Goal: Transaction & Acquisition: Purchase product/service

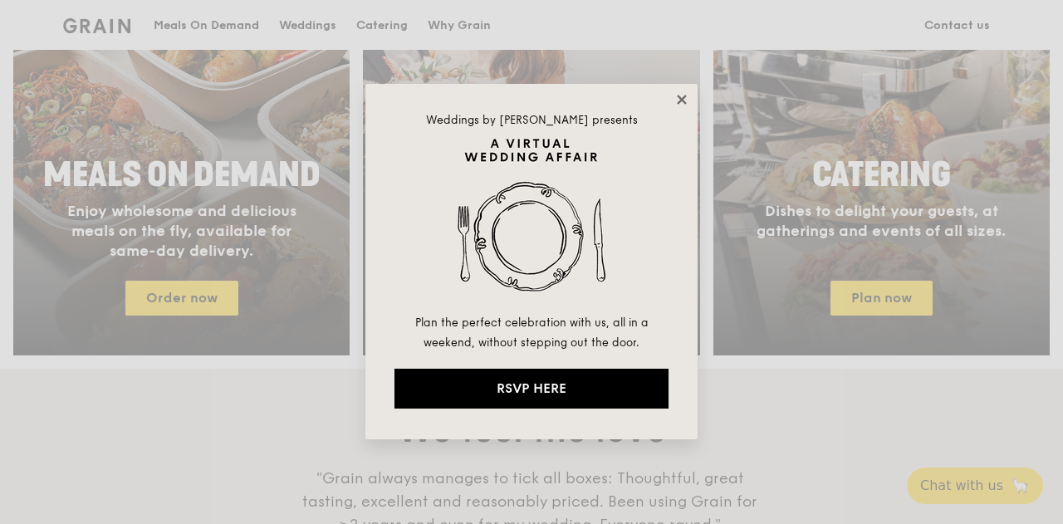
click at [678, 104] on icon at bounding box center [681, 99] width 9 height 9
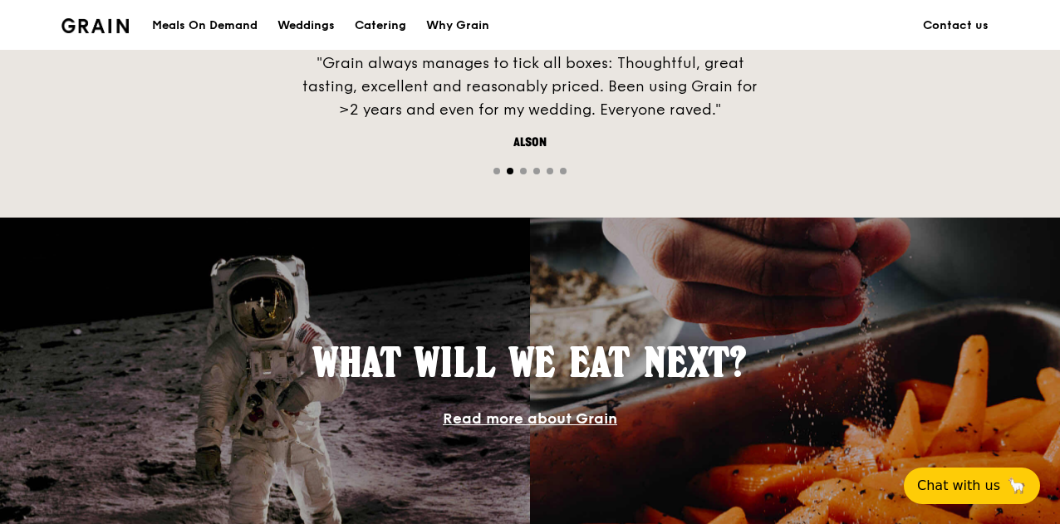
scroll to position [957, 0]
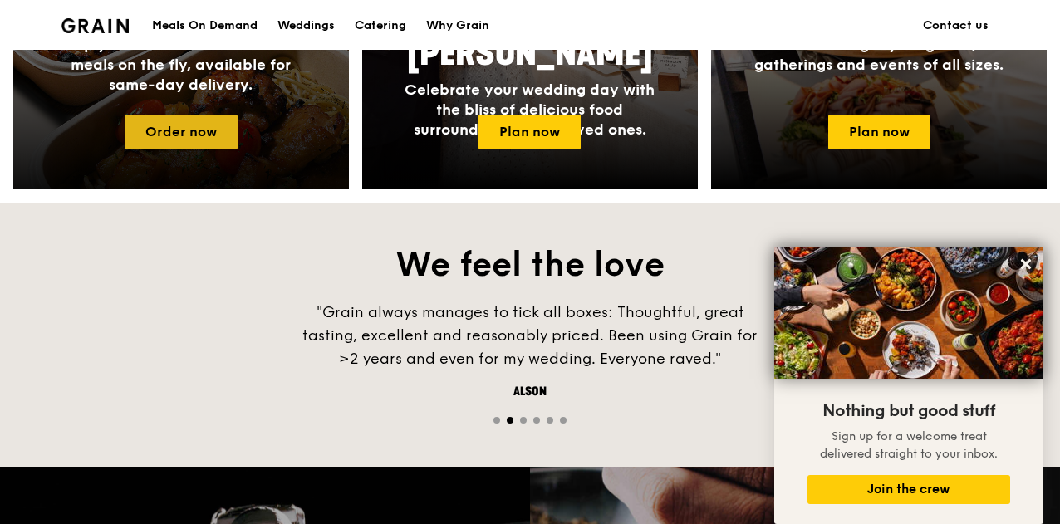
click at [209, 144] on link "Order now" at bounding box center [181, 132] width 113 height 35
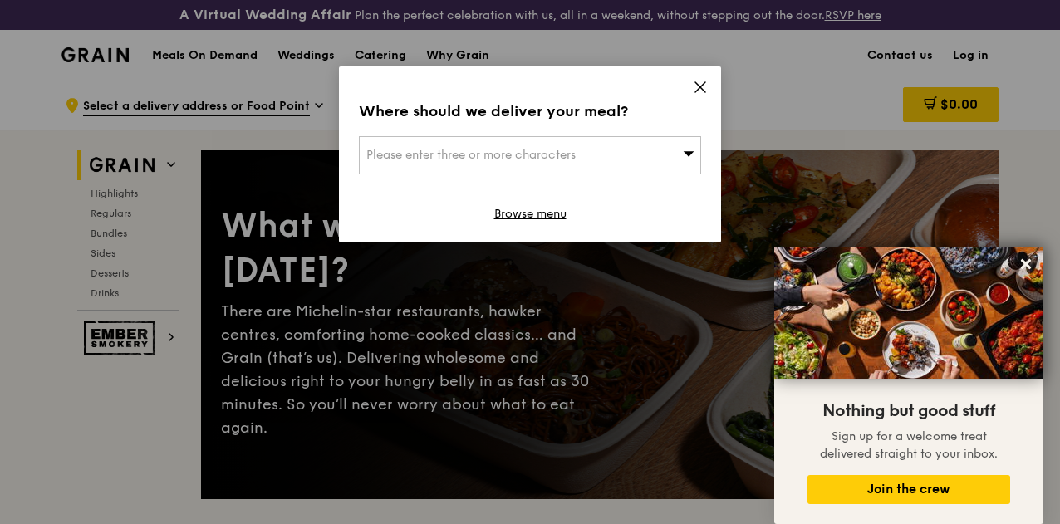
click at [618, 152] on div "Please enter three or more characters" at bounding box center [530, 155] width 342 height 38
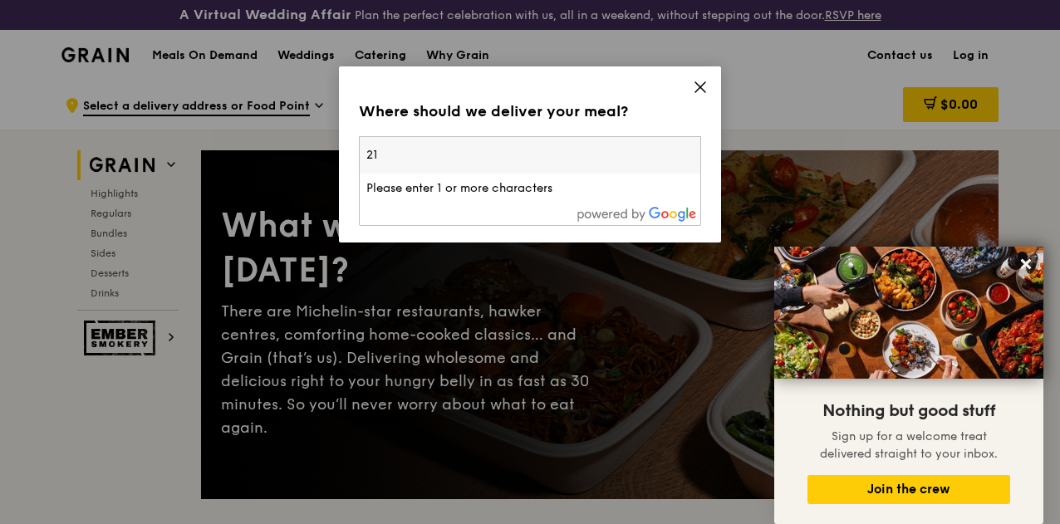
type input "2"
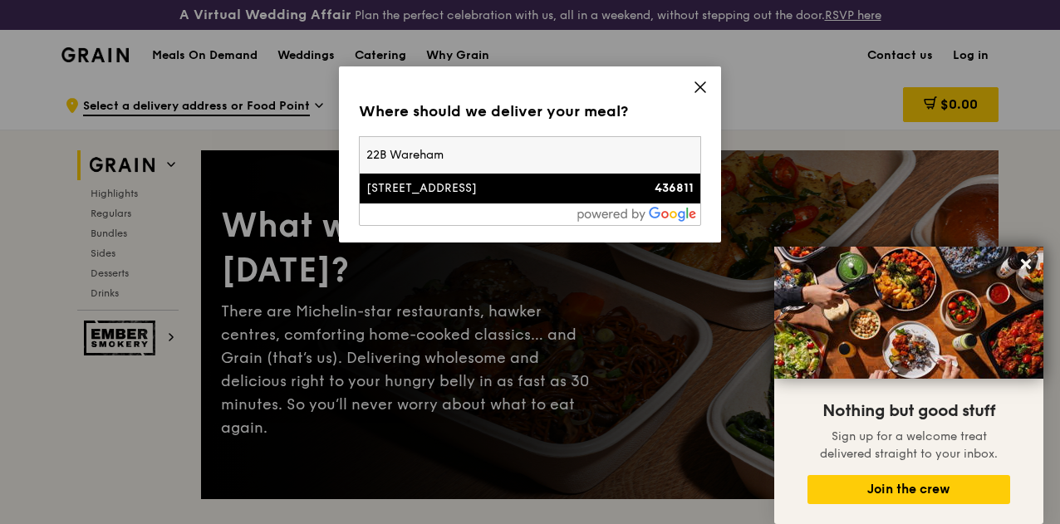
type input "22B Wareham"
click at [511, 186] on div "[STREET_ADDRESS]" at bounding box center [489, 188] width 246 height 17
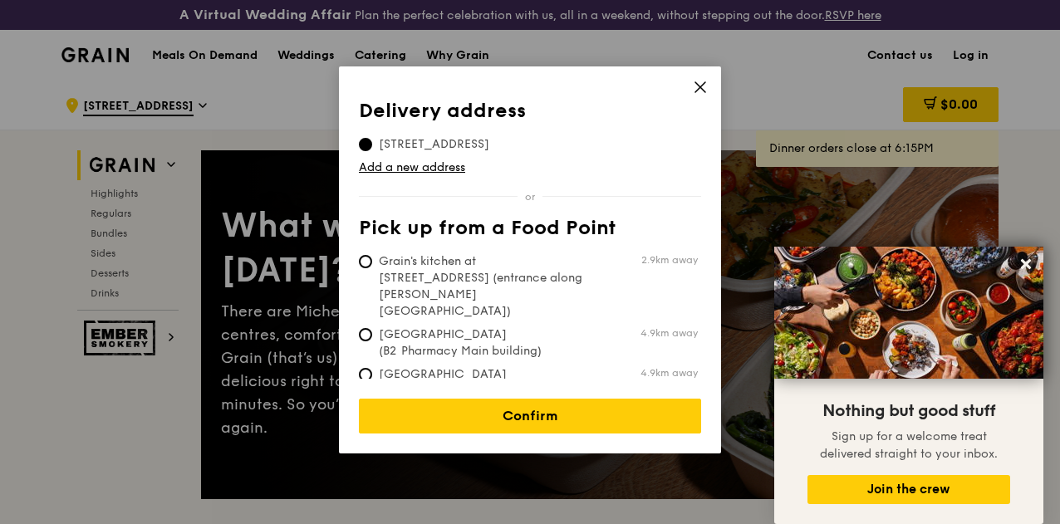
click at [439, 272] on span "Grain's kitchen at 5 Burn Road #05-01 (entrance along Harrison Road)" at bounding box center [482, 286] width 247 height 66
click at [372, 268] on input "Grain's kitchen at 5 Burn Road #05-01 (entrance along Harrison Road) 2.9km away" at bounding box center [365, 261] width 13 height 13
radio input "true"
click at [497, 326] on span "Tan Tock Seng Hospital (B2 Pharmacy Main building)" at bounding box center [482, 342] width 247 height 33
click at [372, 328] on input "Tan Tock Seng Hospital (B2 Pharmacy Main building) 4.9km away" at bounding box center [365, 334] width 13 height 13
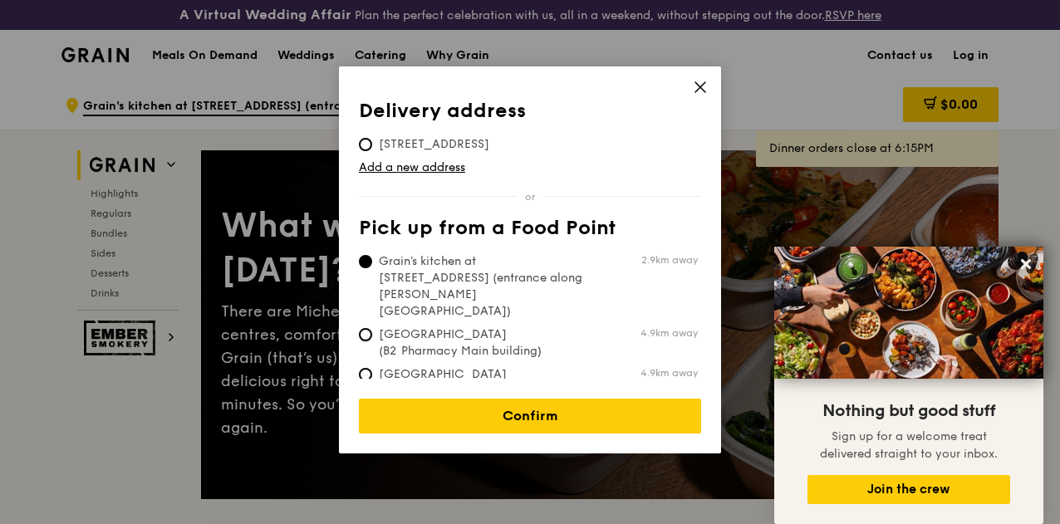
radio input "true"
click at [509, 379] on div "Confirm" at bounding box center [530, 406] width 342 height 55
click at [495, 366] on span "Tan Tock Seng Hospital (Level 1 Ward block drop-off point)" at bounding box center [482, 391] width 247 height 50
click at [372, 368] on input "Tan Tock Seng Hospital (Level 1 Ward block drop-off point) 4.9km away" at bounding box center [365, 374] width 13 height 13
radio input "true"
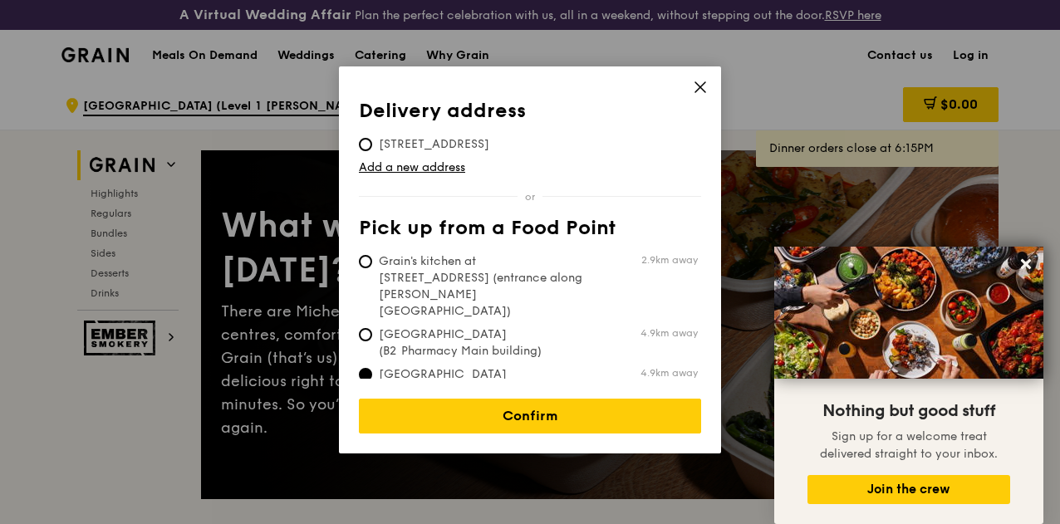
click at [361, 135] on td "22B Wareham Road, 436811" at bounding box center [434, 141] width 150 height 23
click at [365, 143] on input "22B Wareham Road, 436811" at bounding box center [365, 144] width 13 height 13
radio input "true"
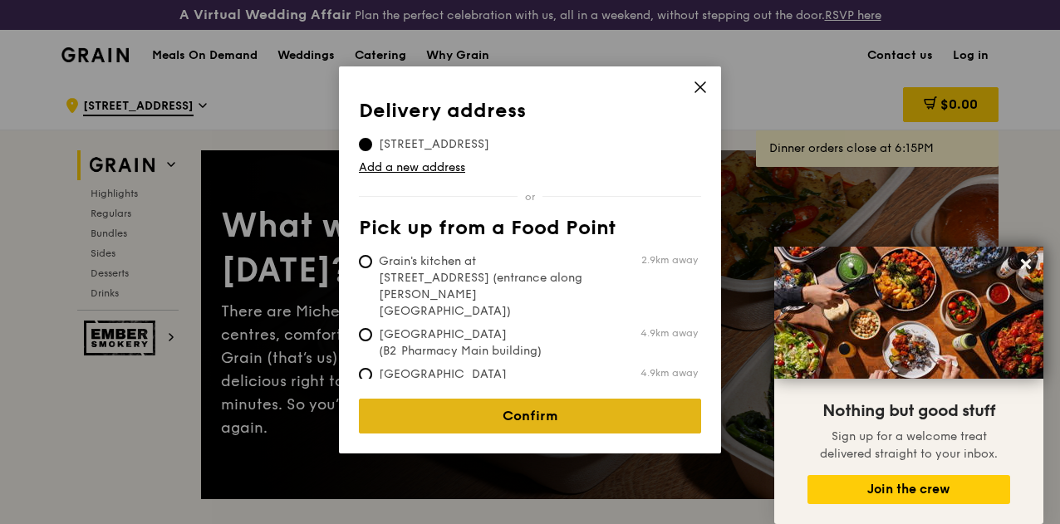
click at [445, 405] on link "Confirm" at bounding box center [530, 416] width 342 height 35
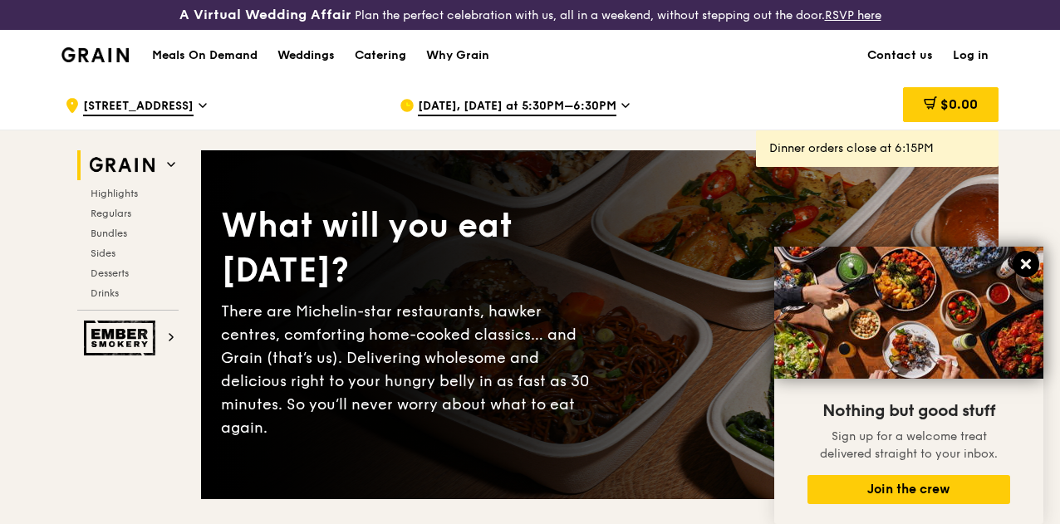
click at [1029, 261] on icon at bounding box center [1026, 264] width 10 height 10
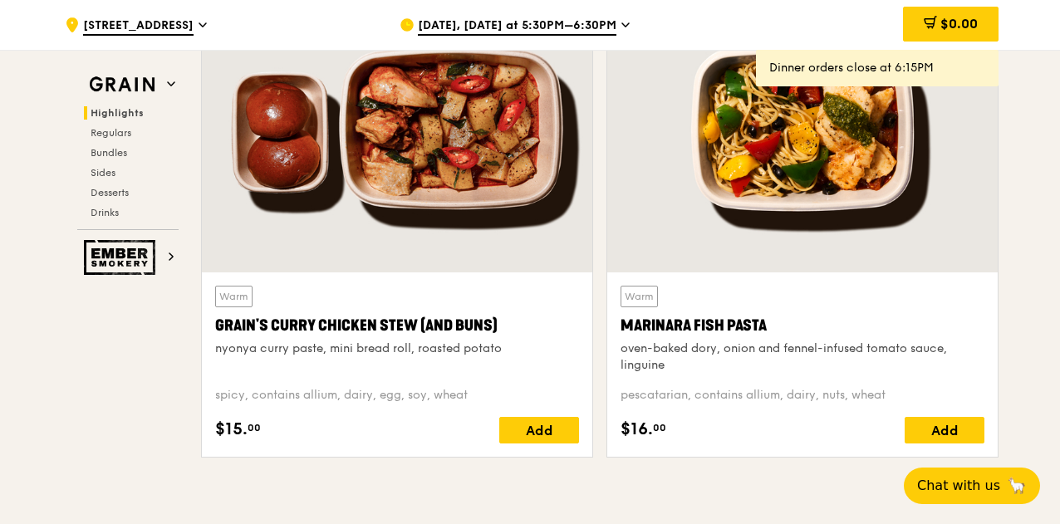
scroll to position [830, 0]
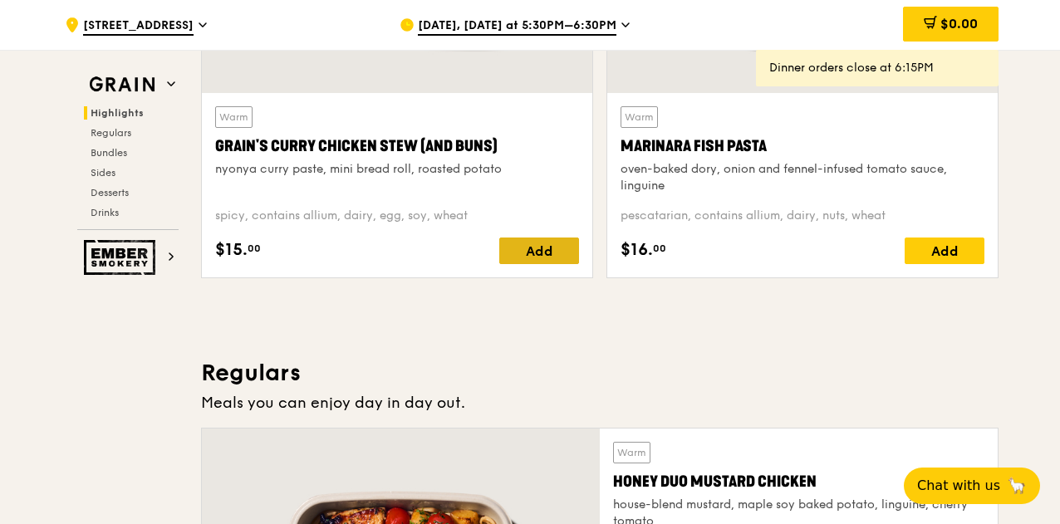
click at [519, 264] on div "Add" at bounding box center [539, 250] width 80 height 27
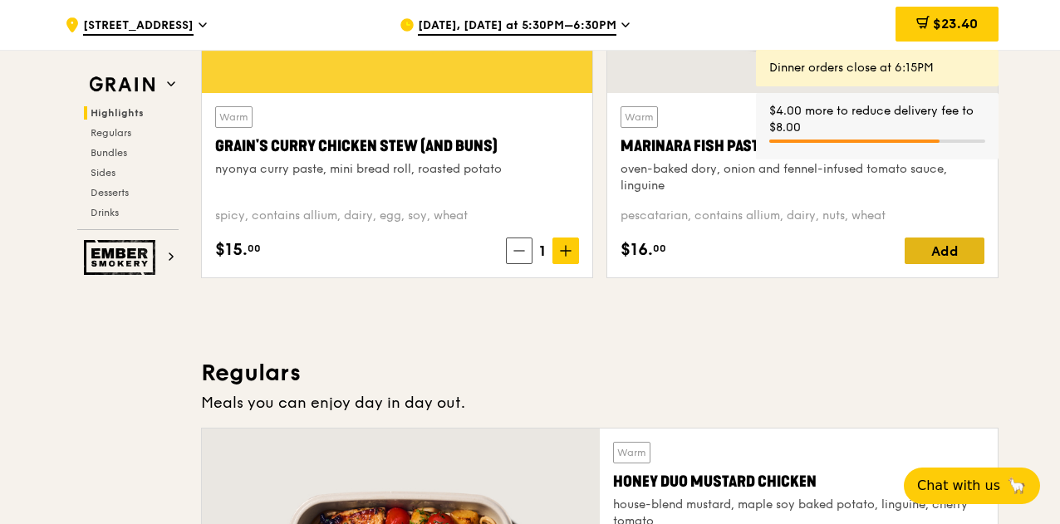
click at [941, 264] on div "Add" at bounding box center [944, 250] width 80 height 27
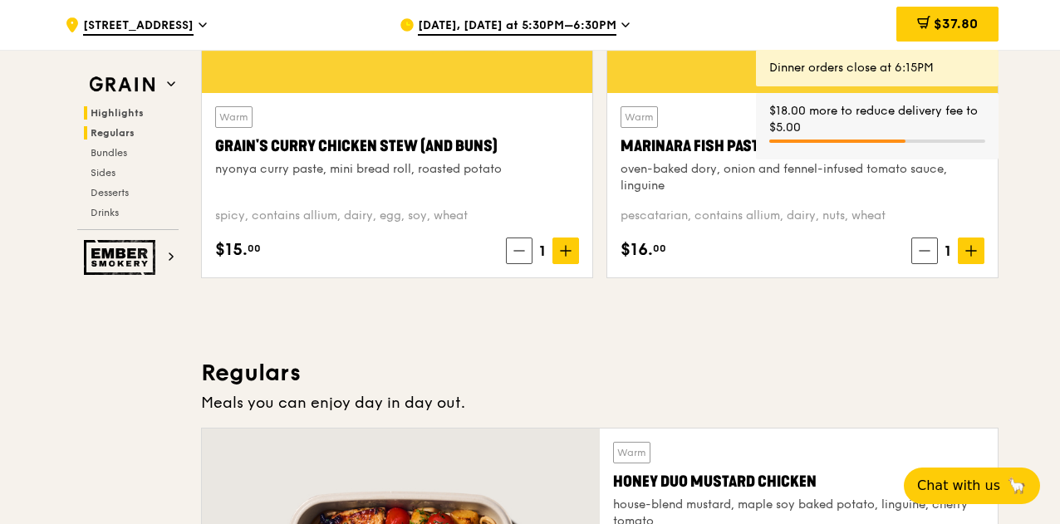
click at [115, 131] on span "Regulars" at bounding box center [113, 133] width 44 height 12
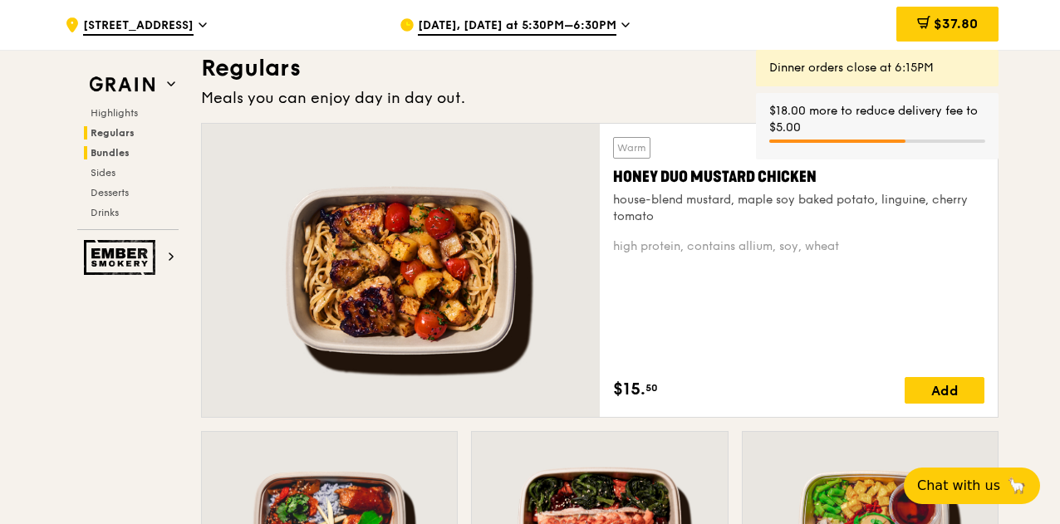
scroll to position [1136, 0]
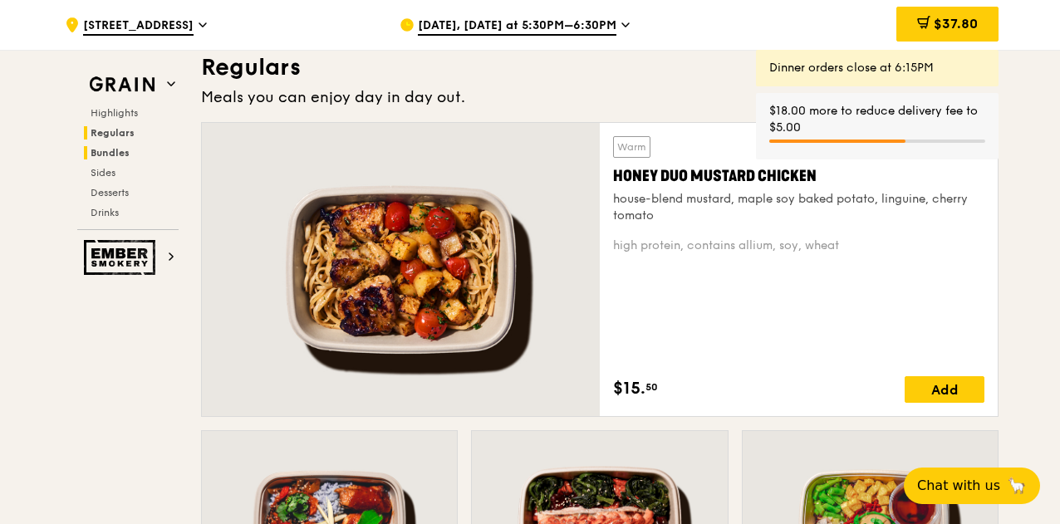
click at [113, 156] on span "Bundles" at bounding box center [110, 153] width 39 height 12
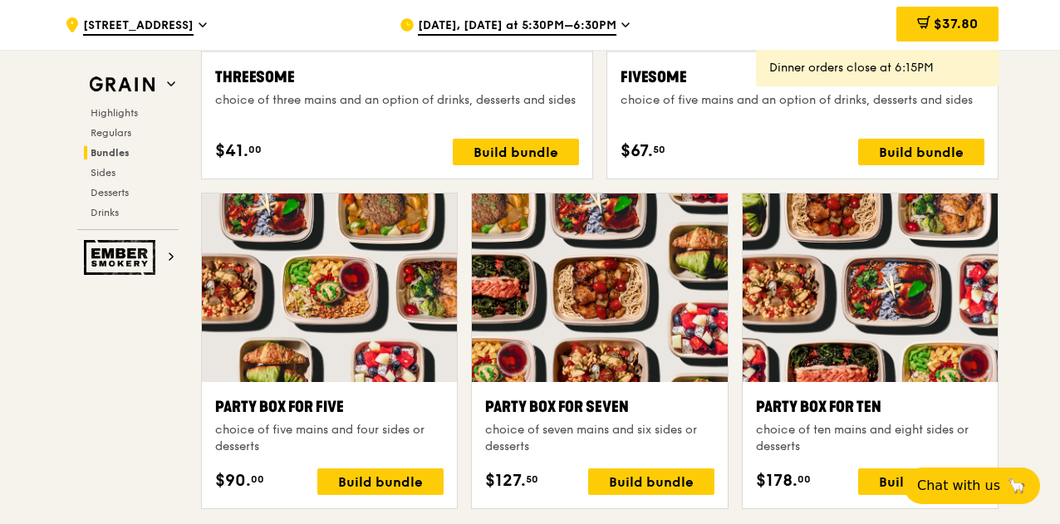
scroll to position [3349, 0]
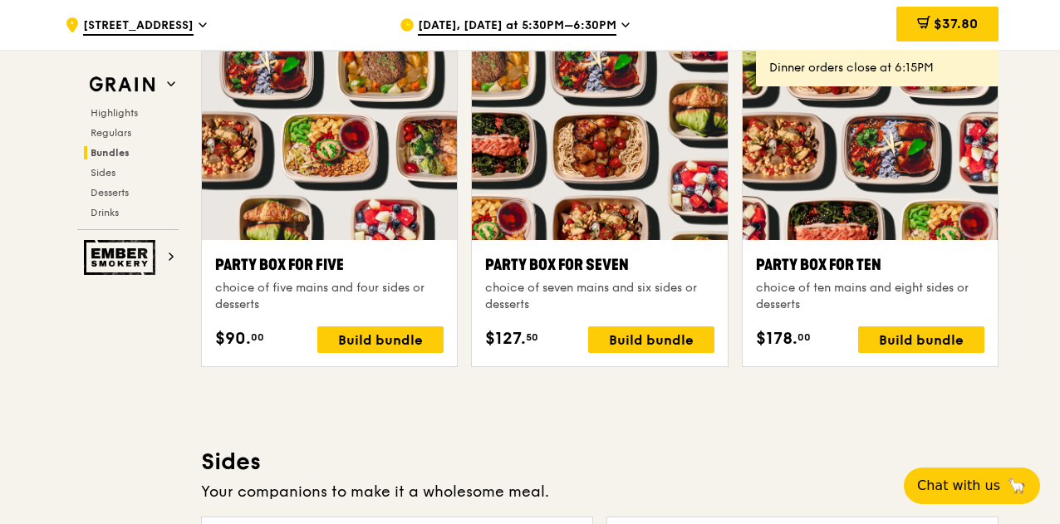
click at [108, 159] on div "Highlights Regulars Bundles Sides Desserts Drinks" at bounding box center [127, 162] width 101 height 113
click at [114, 170] on span "Sides" at bounding box center [104, 173] width 27 height 12
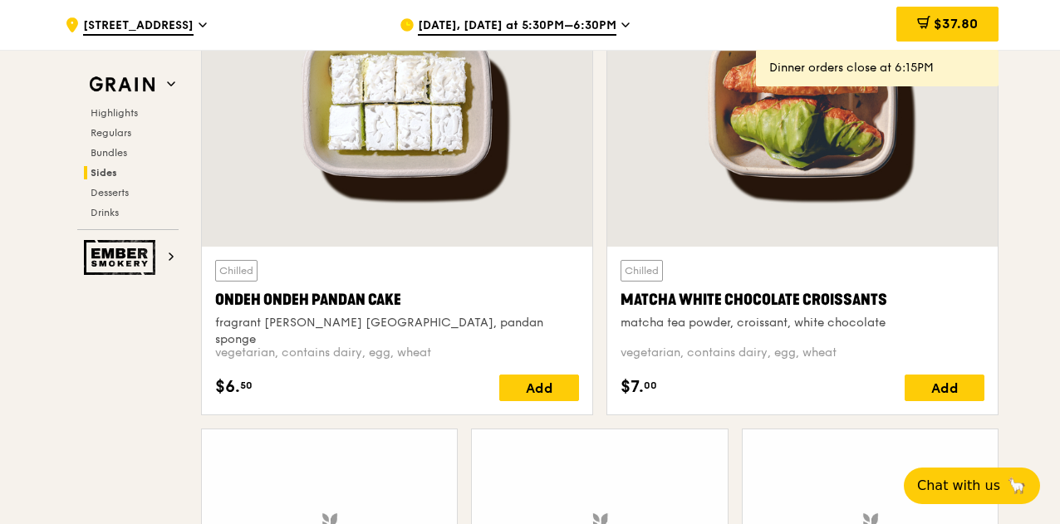
scroll to position [4989, 0]
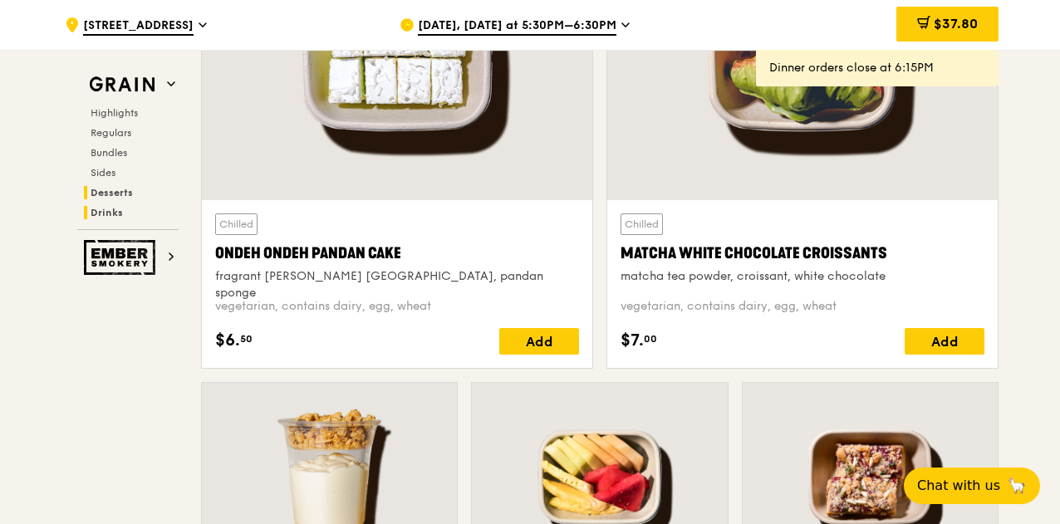
click at [105, 213] on span "Drinks" at bounding box center [107, 213] width 32 height 12
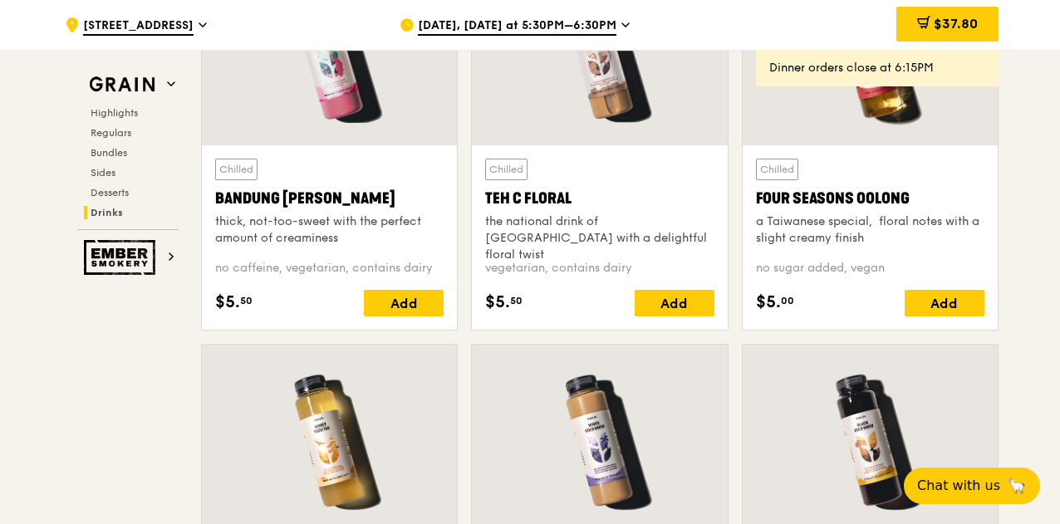
scroll to position [5374, 0]
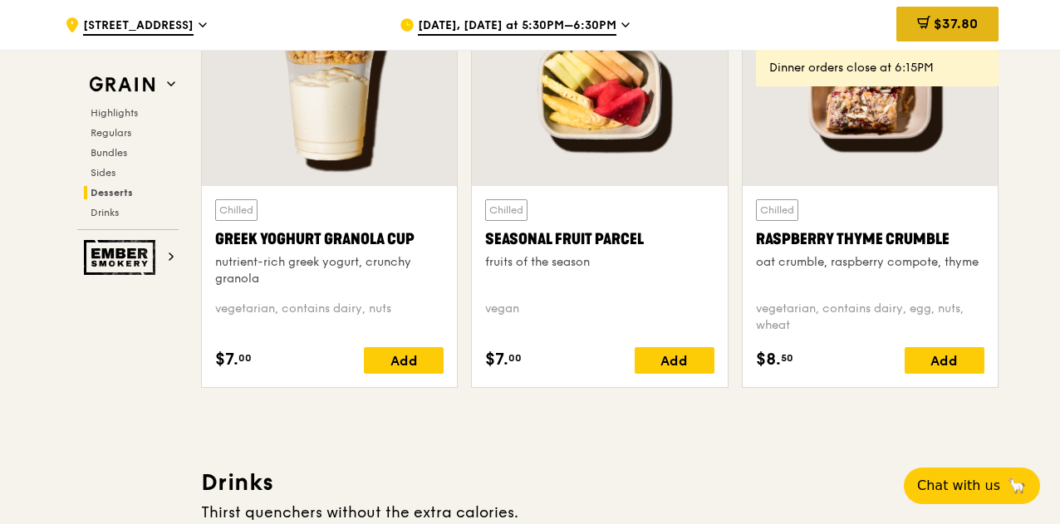
click at [925, 31] on span at bounding box center [923, 25] width 13 height 18
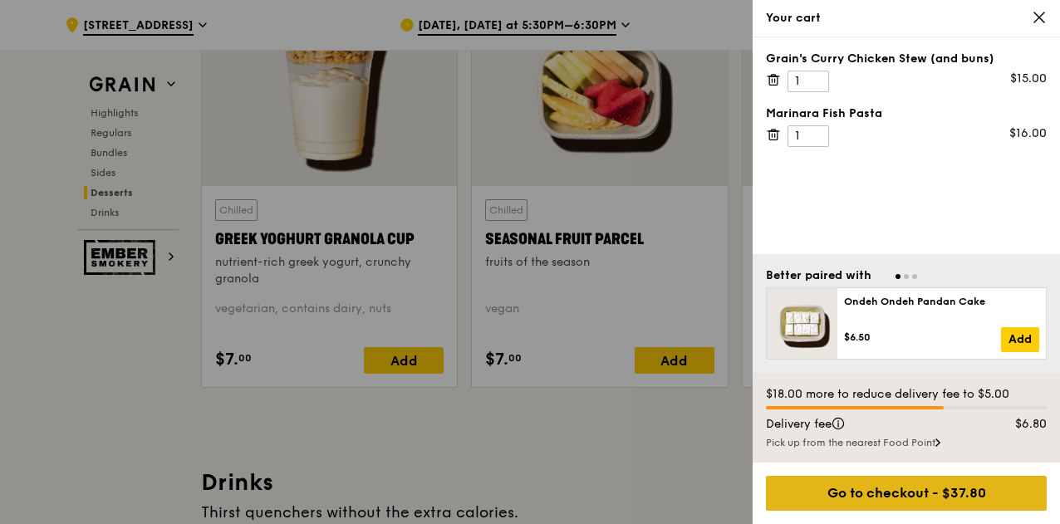
click at [850, 482] on div "Go to checkout - $37.80" at bounding box center [906, 493] width 281 height 35
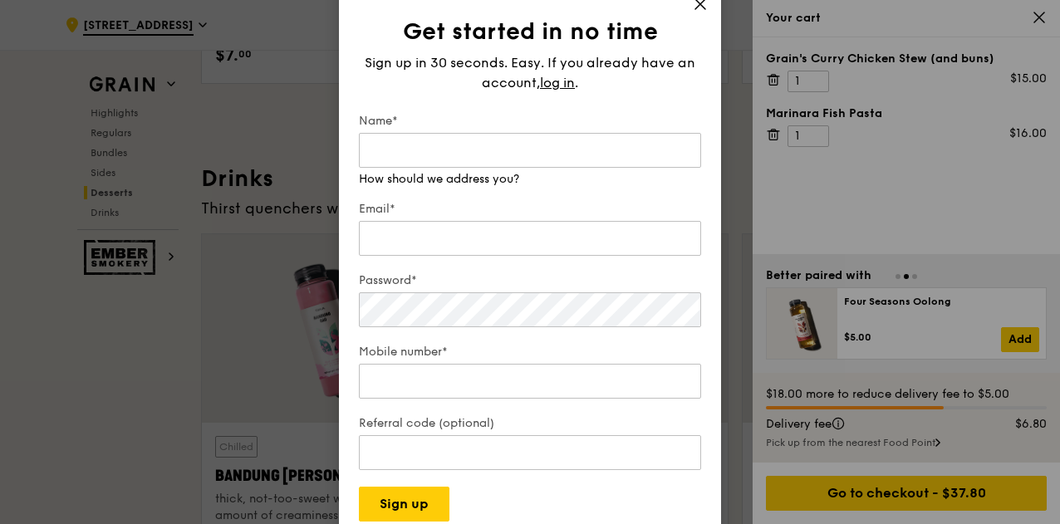
scroll to position [5706, 0]
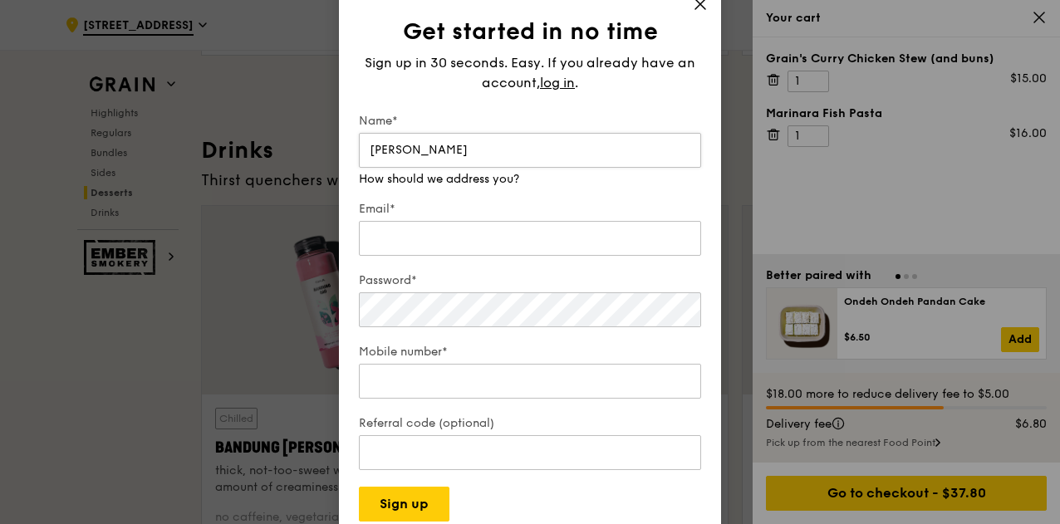
type input "Ervin Wee"
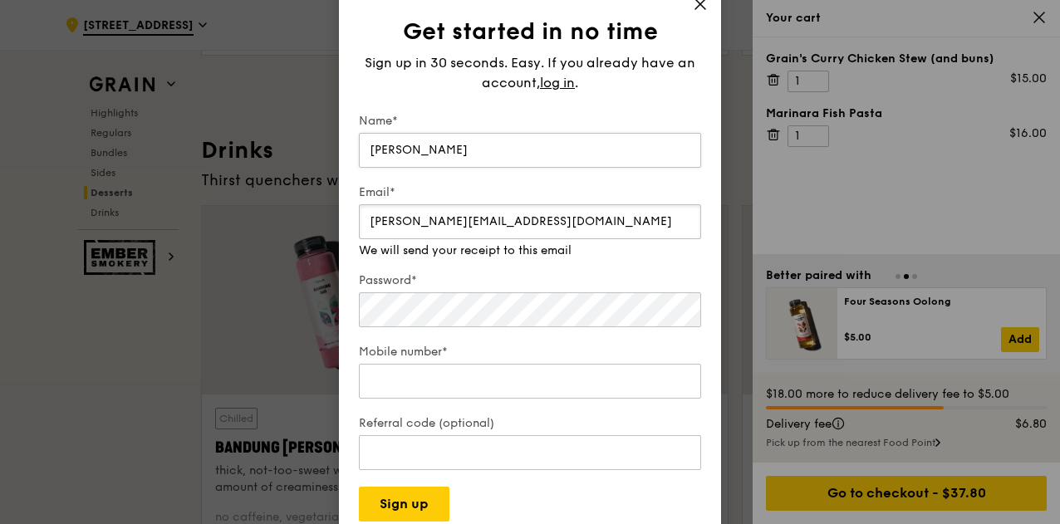
type input "ervin.wee.2016@gmail.com"
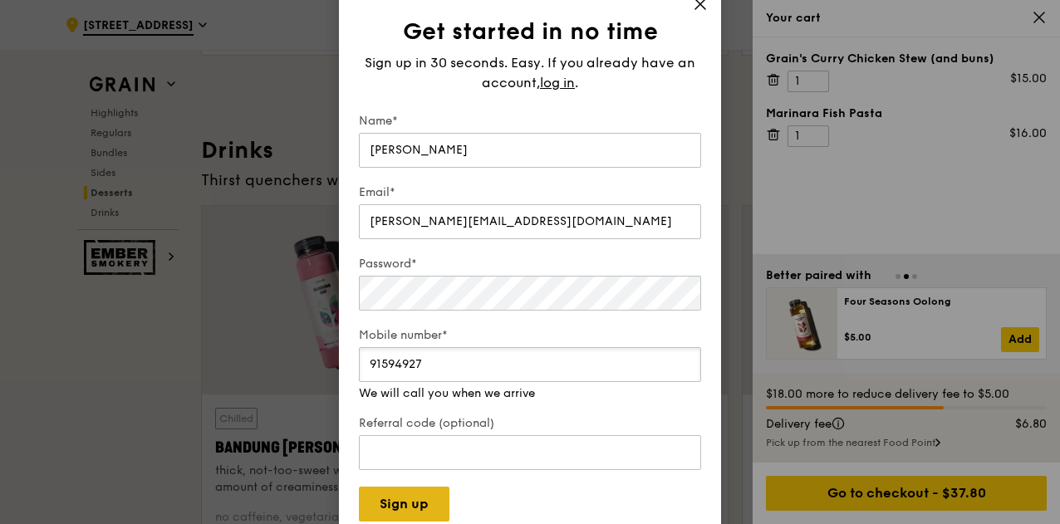
type input "91594927"
click at [394, 500] on button "Sign up" at bounding box center [404, 504] width 91 height 35
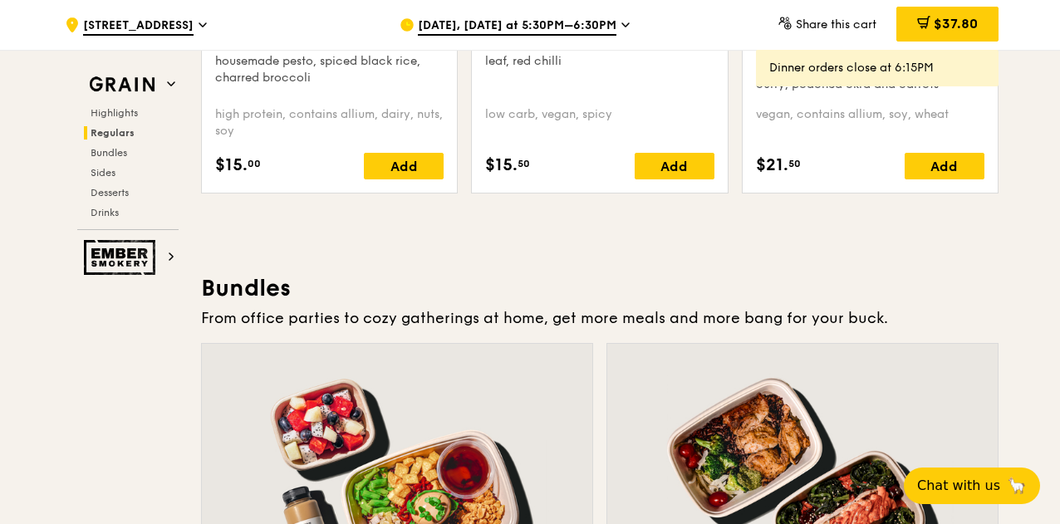
scroll to position [1993, 0]
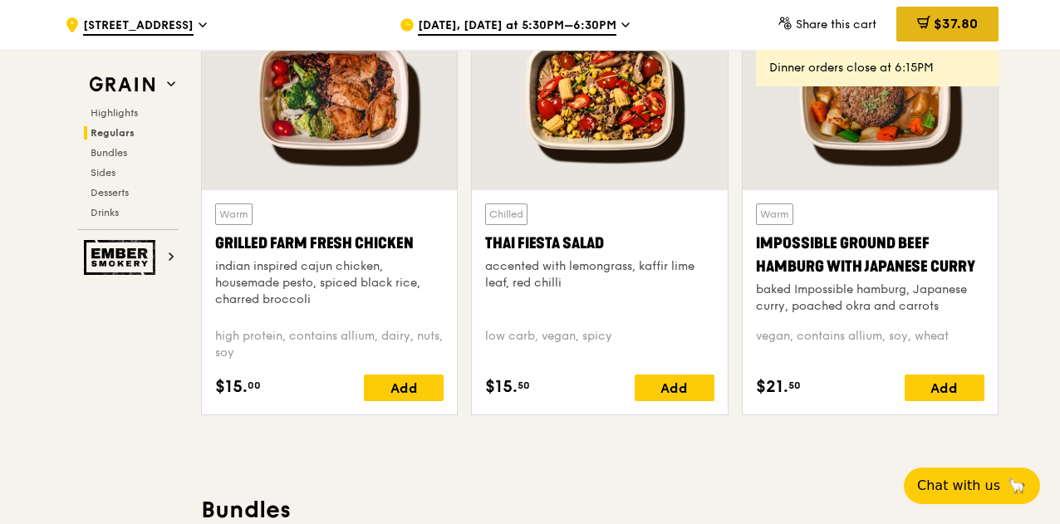
click at [928, 16] on icon at bounding box center [923, 22] width 13 height 13
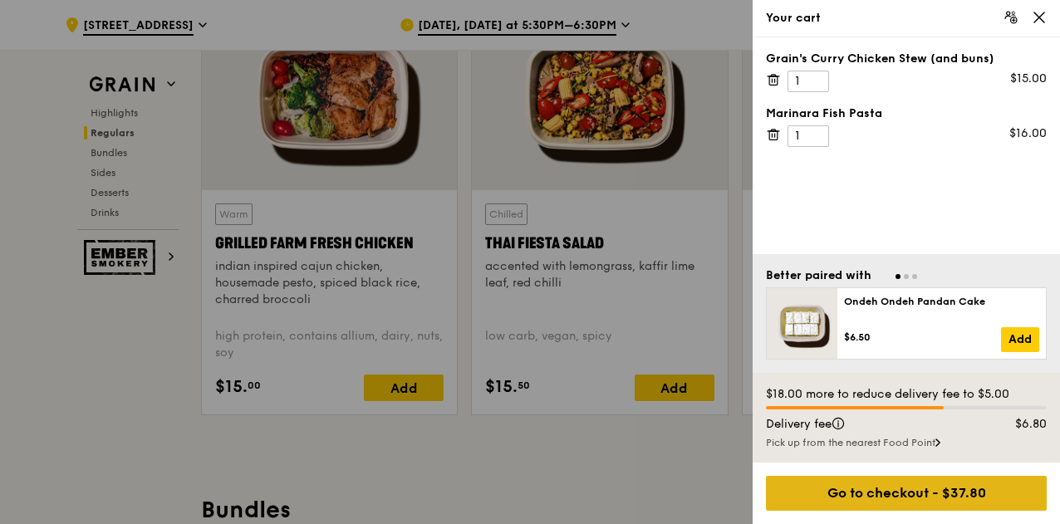
click at [885, 483] on div "Go to checkout - $37.80" at bounding box center [906, 493] width 281 height 35
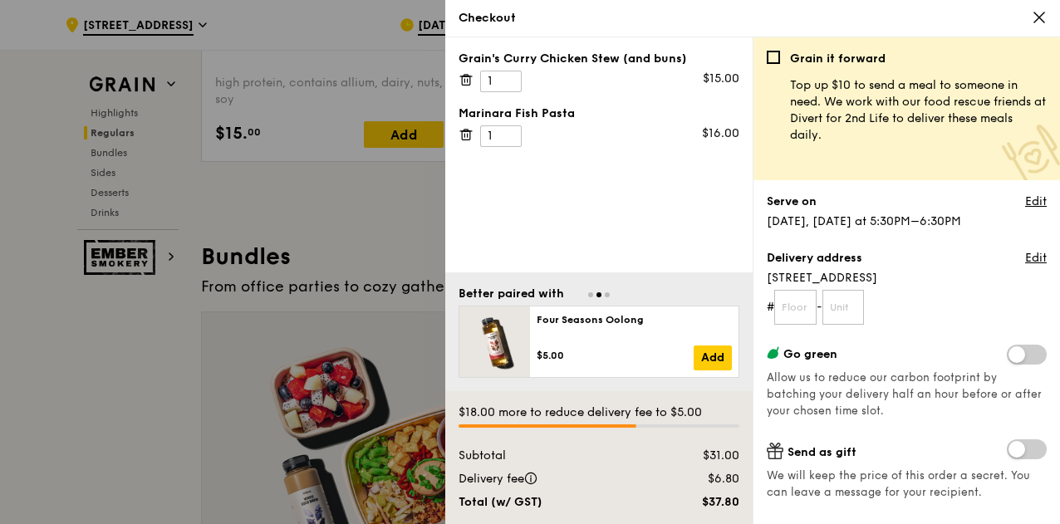
scroll to position [2242, 0]
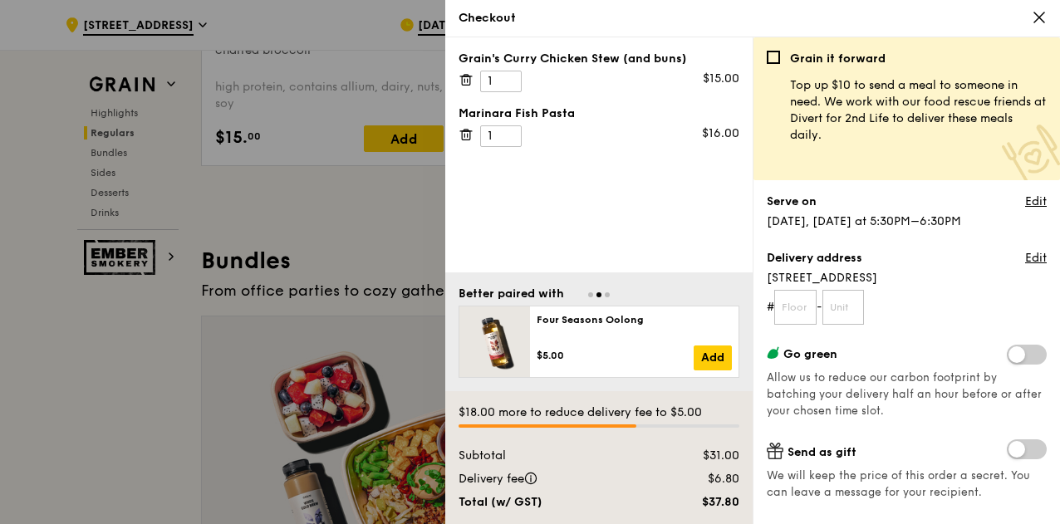
drag, startPoint x: 785, startPoint y: 203, endPoint x: 840, endPoint y: 252, distance: 74.1
click at [840, 252] on div "Grain it forward Top up $10 to send a meal to someone in need. We work with our…" at bounding box center [906, 287] width 280 height 473
click at [917, 272] on span "[STREET_ADDRESS]" at bounding box center [906, 278] width 280 height 17
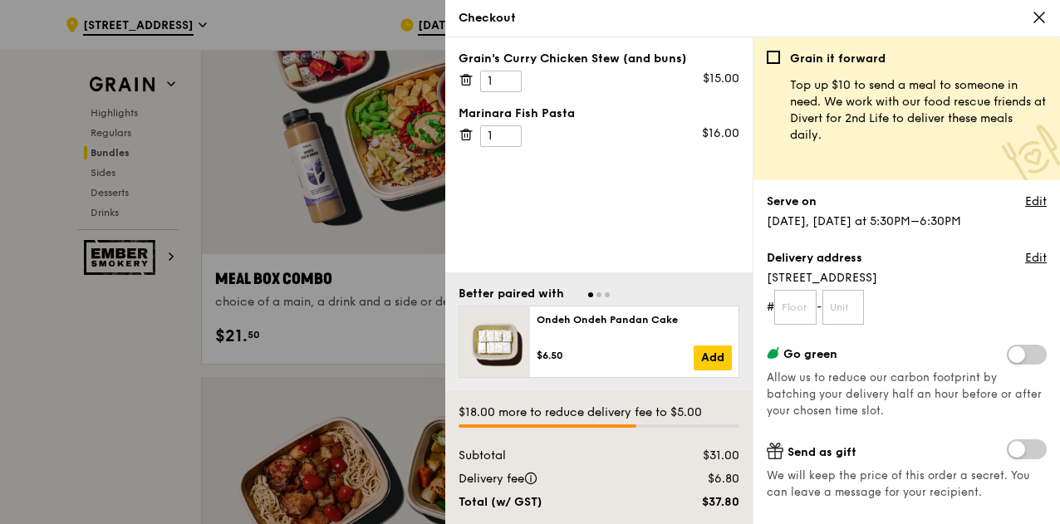
scroll to position [2740, 0]
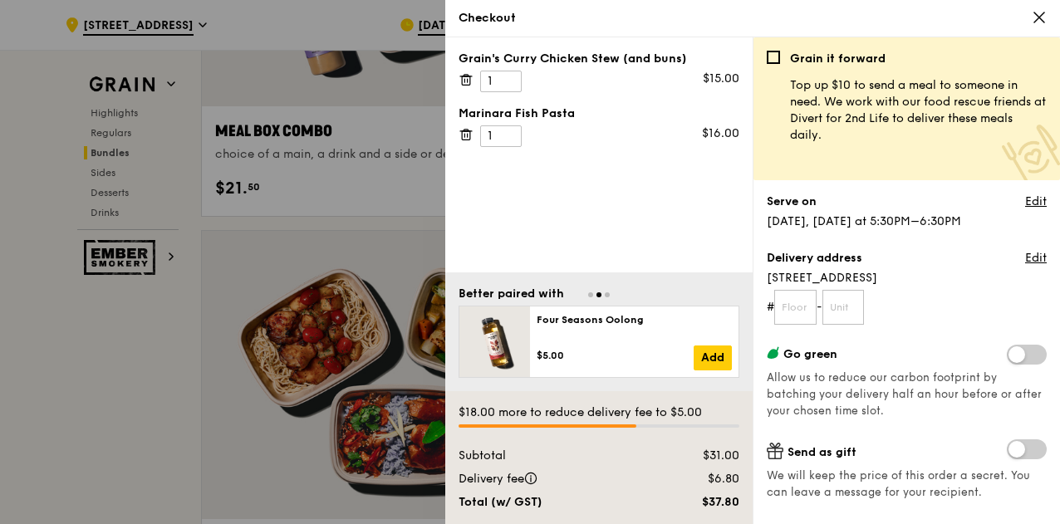
click at [1022, 357] on span at bounding box center [1026, 355] width 40 height 20
click at [1010, 356] on input "checkbox" at bounding box center [1010, 356] width 0 height 0
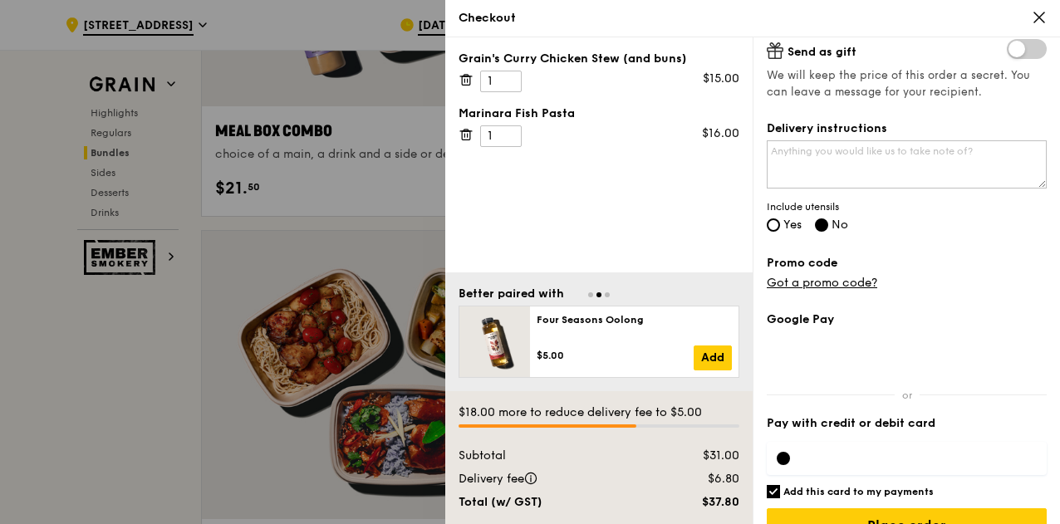
scroll to position [433, 0]
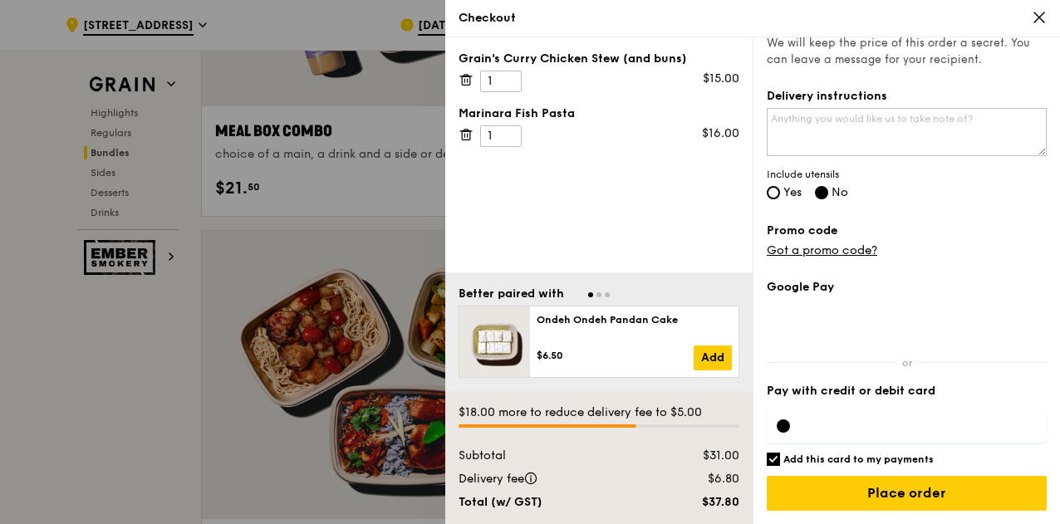
drag, startPoint x: 1054, startPoint y: 252, endPoint x: 573, endPoint y: 233, distance: 481.2
click at [573, 233] on div "Grain's Curry Chicken Stew (and buns) 1 $15.00 Marinara Fish Pasta 1 $16.00" at bounding box center [598, 154] width 307 height 235
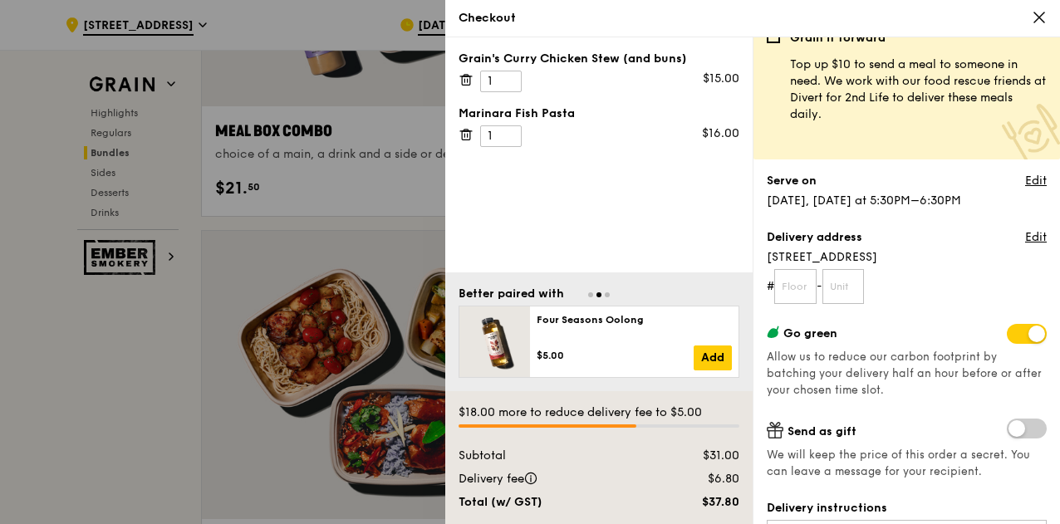
scroll to position [0, 0]
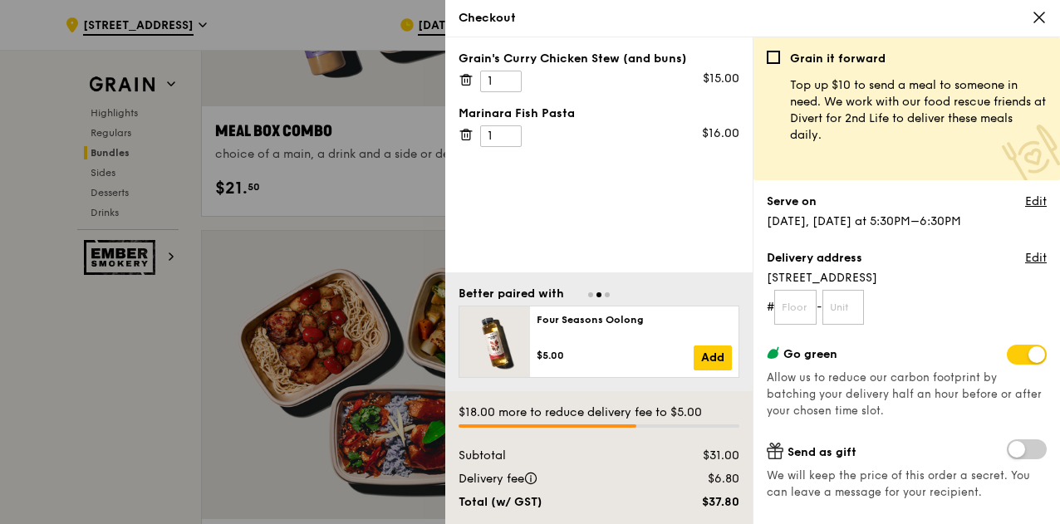
click at [1039, 8] on div "Checkout" at bounding box center [752, 18] width 614 height 37
click at [1038, 14] on icon at bounding box center [1038, 17] width 15 height 15
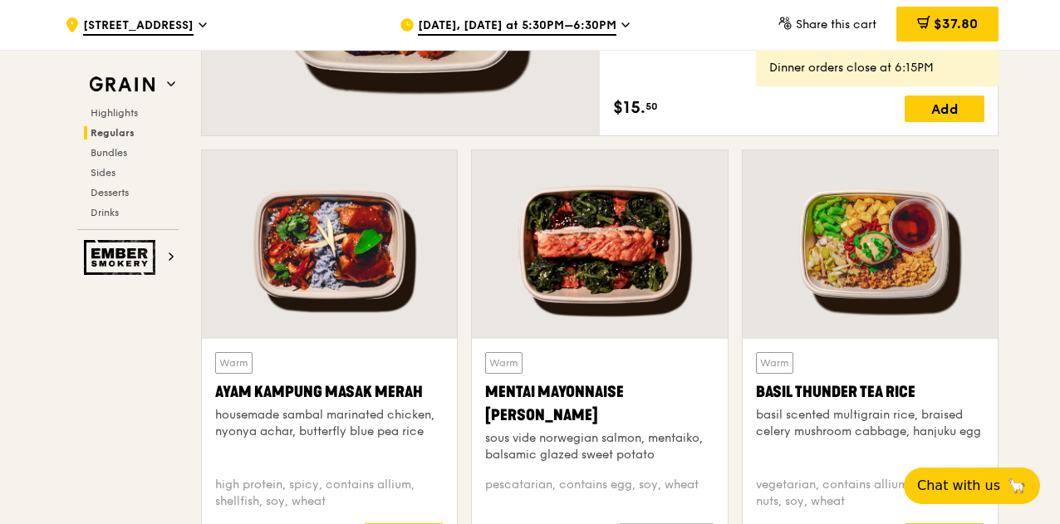
scroll to position [1162, 0]
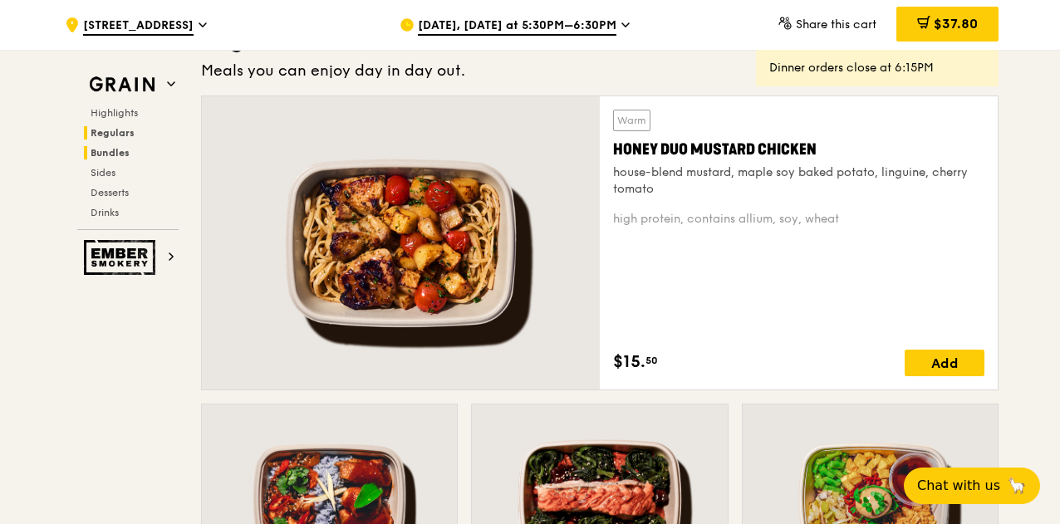
click at [95, 152] on span "Bundles" at bounding box center [110, 153] width 39 height 12
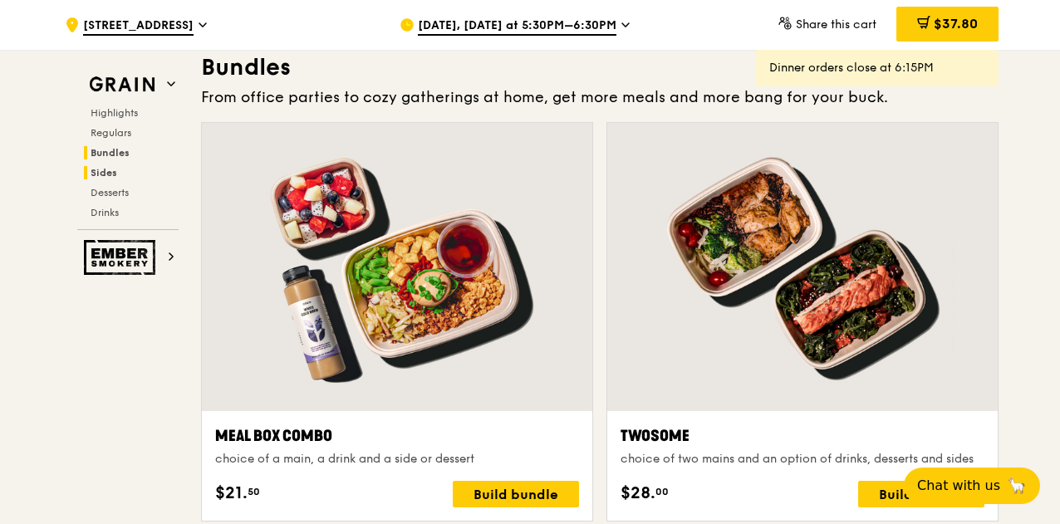
click at [97, 175] on span "Sides" at bounding box center [104, 173] width 27 height 12
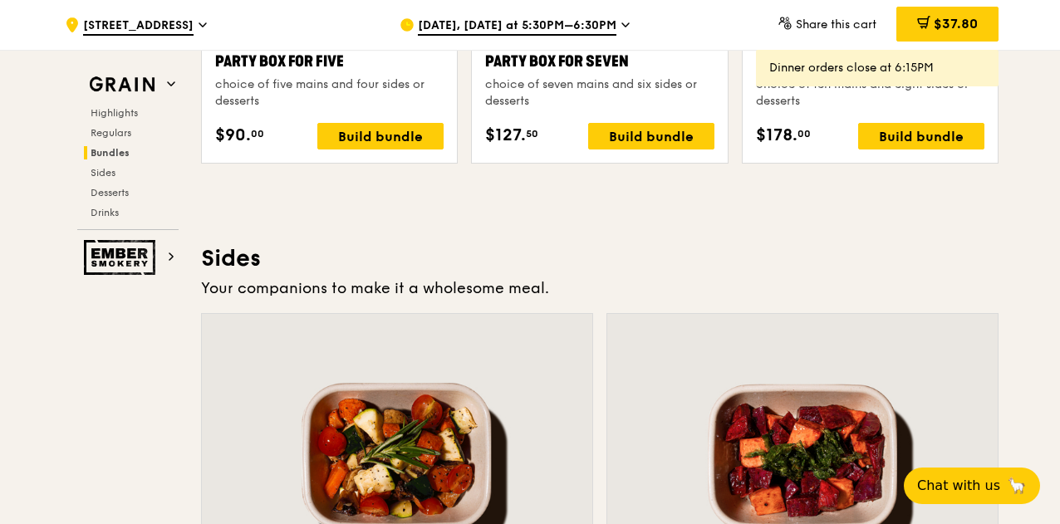
scroll to position [3494, 0]
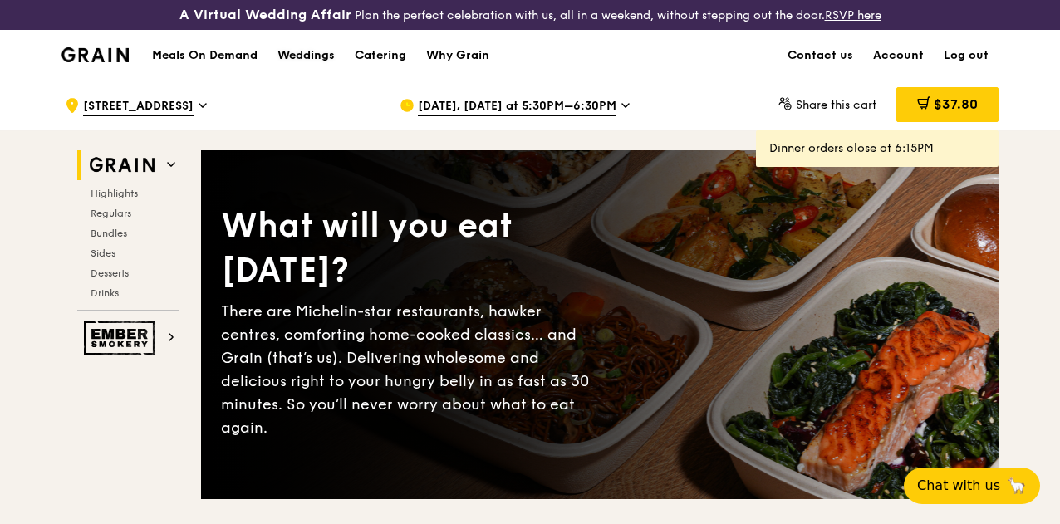
click at [294, 70] on div "Weddings" at bounding box center [305, 56] width 57 height 50
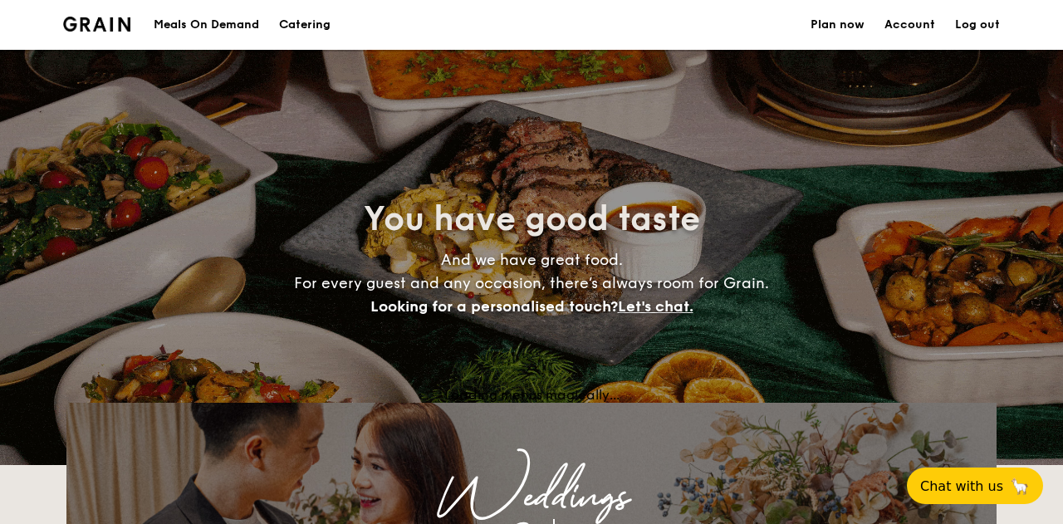
select select
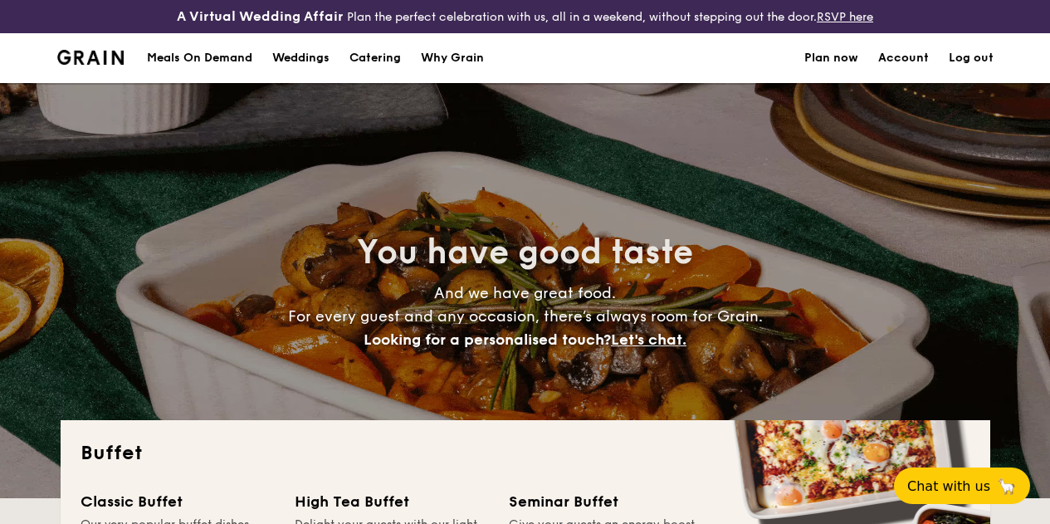
click at [311, 76] on div "Weddings" at bounding box center [300, 58] width 57 height 50
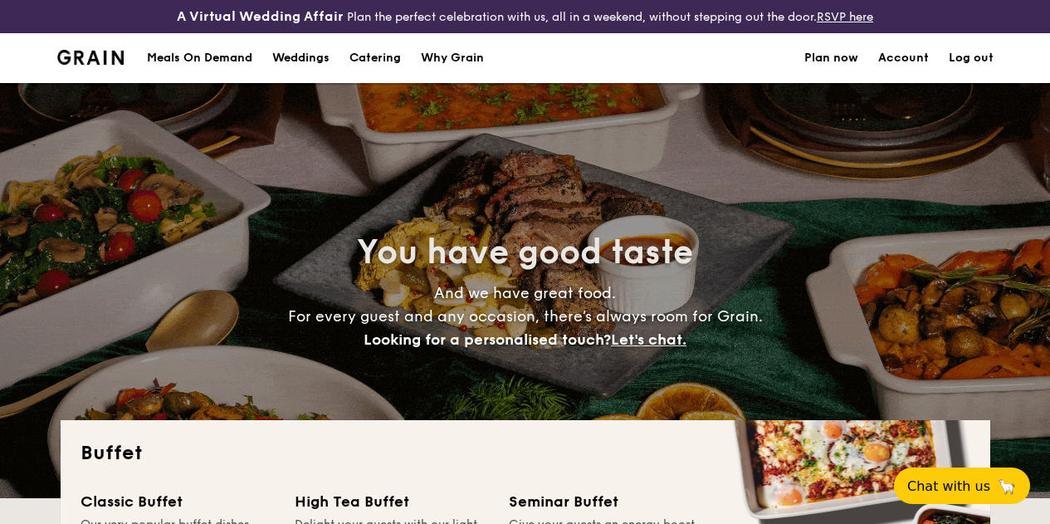
select select
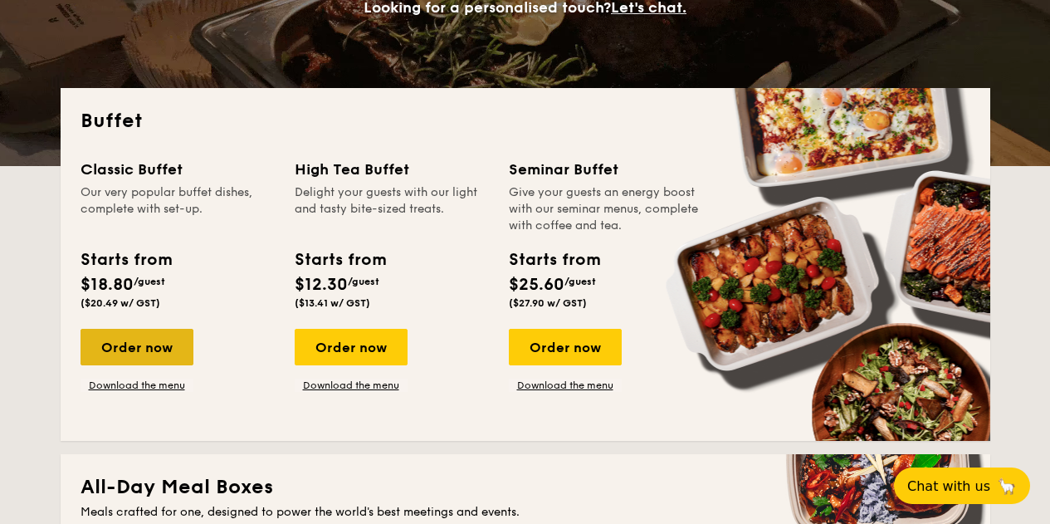
scroll to position [346, 0]
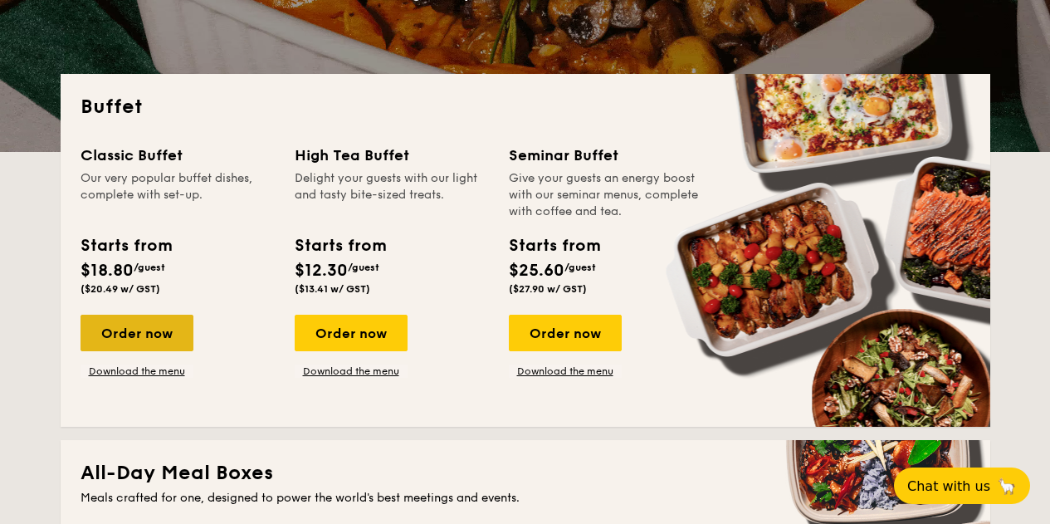
click at [142, 343] on div "Order now" at bounding box center [137, 333] width 113 height 37
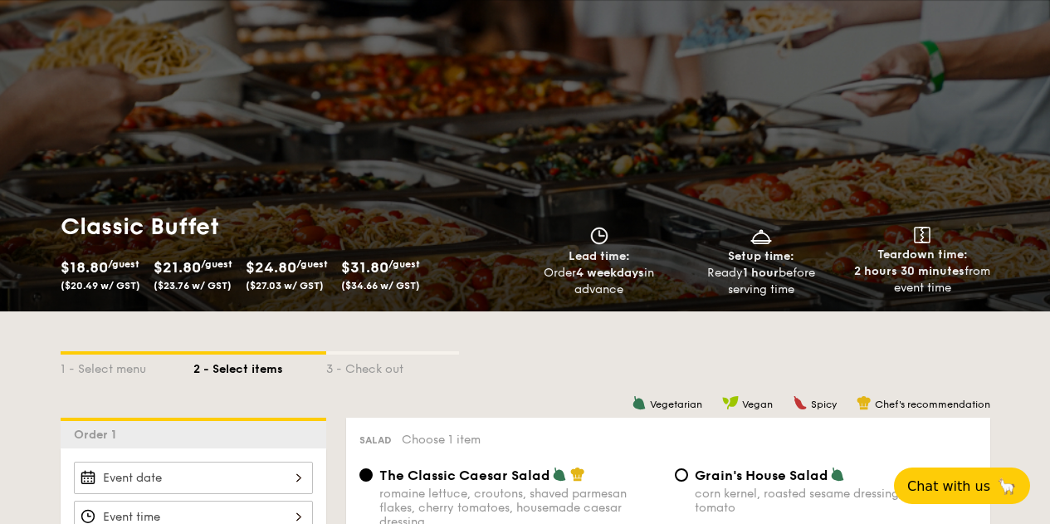
scroll to position [83, 0]
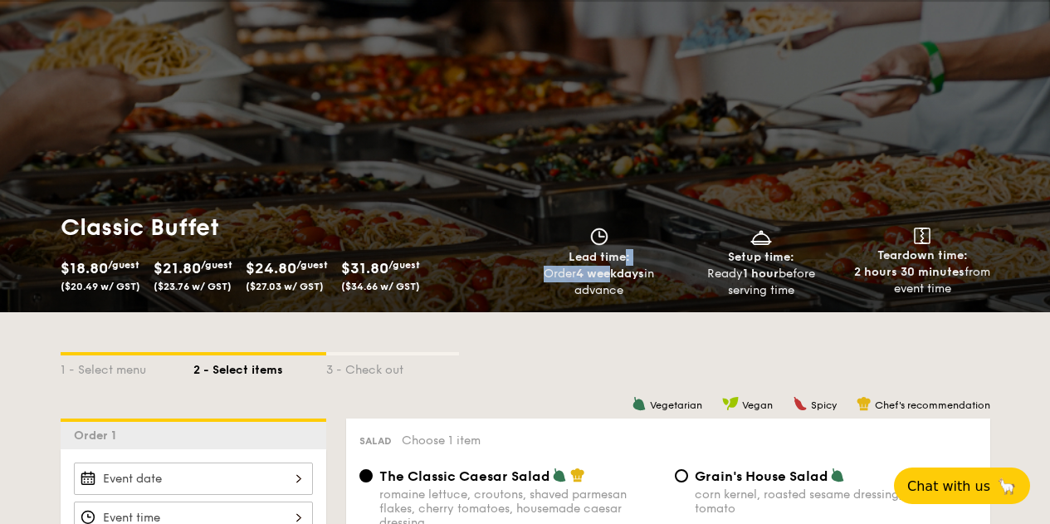
drag, startPoint x: 568, startPoint y: 269, endPoint x: 610, endPoint y: 289, distance: 46.8
click at [610, 289] on div "Lead time: Order 4 weekdays in advance" at bounding box center [600, 263] width 149 height 71
click at [610, 281] on strong "4 weekdays" at bounding box center [610, 274] width 68 height 14
drag, startPoint x: 742, startPoint y: 271, endPoint x: 810, endPoint y: 302, distance: 74.3
click at [810, 299] on div "Setup time: Ready 1 hour before serving time" at bounding box center [761, 263] width 149 height 71
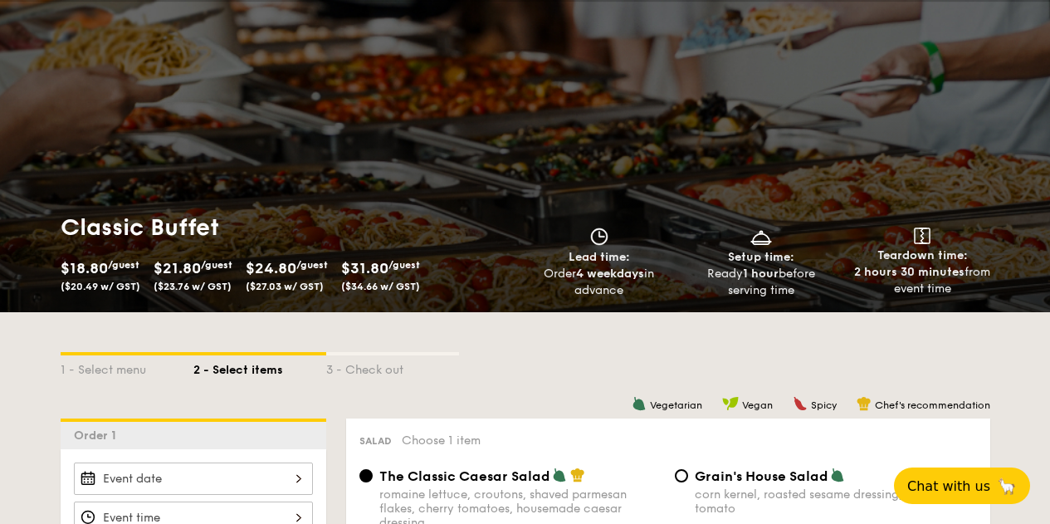
click at [810, 299] on div "Ready 1 hour before serving time" at bounding box center [761, 282] width 149 height 33
drag, startPoint x: 889, startPoint y: 268, endPoint x: 962, endPoint y: 311, distance: 84.2
click at [962, 299] on div "Lead time: Order 4 weekdays in advance Setup time: Ready 1 hour before serving …" at bounding box center [761, 263] width 485 height 71
click at [961, 299] on div "Lead time: Order 4 weekdays in advance Setup time: Ready 1 hour before serving …" at bounding box center [761, 263] width 485 height 71
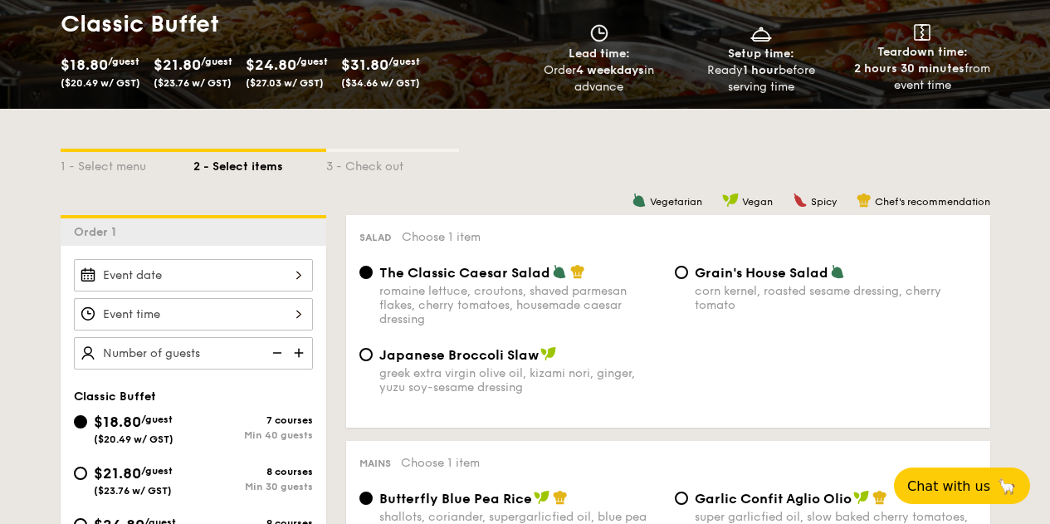
scroll to position [0, 0]
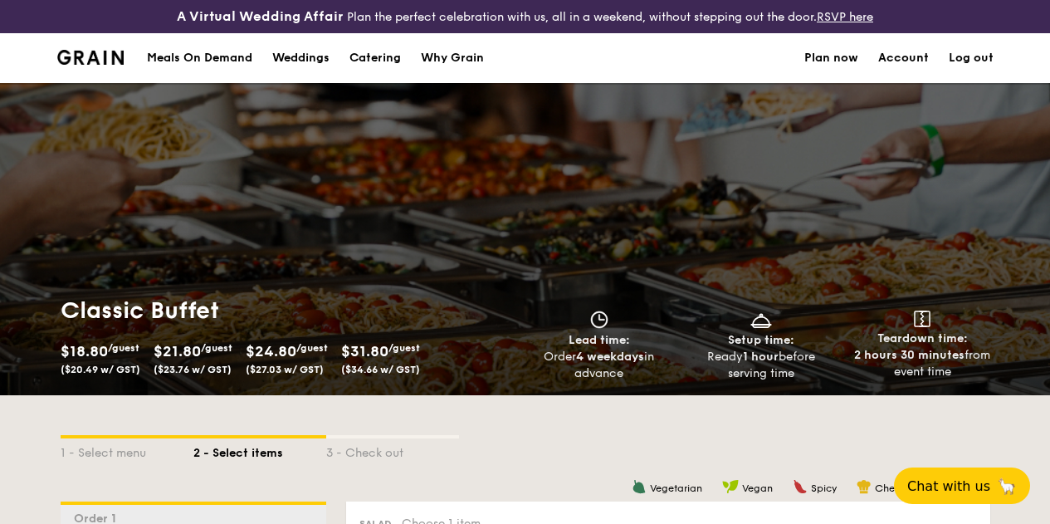
click at [192, 72] on div "Meals On Demand" at bounding box center [199, 58] width 105 height 50
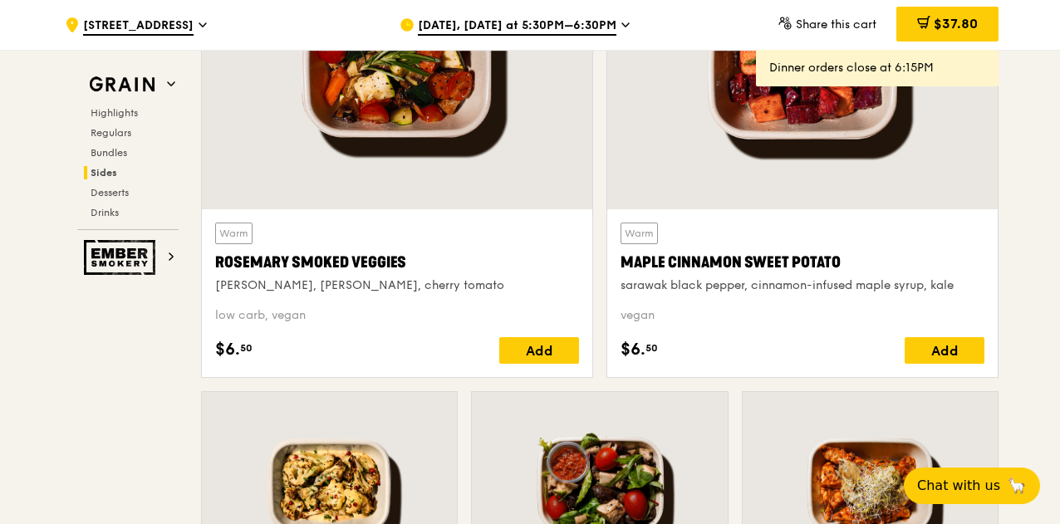
scroll to position [3903, 0]
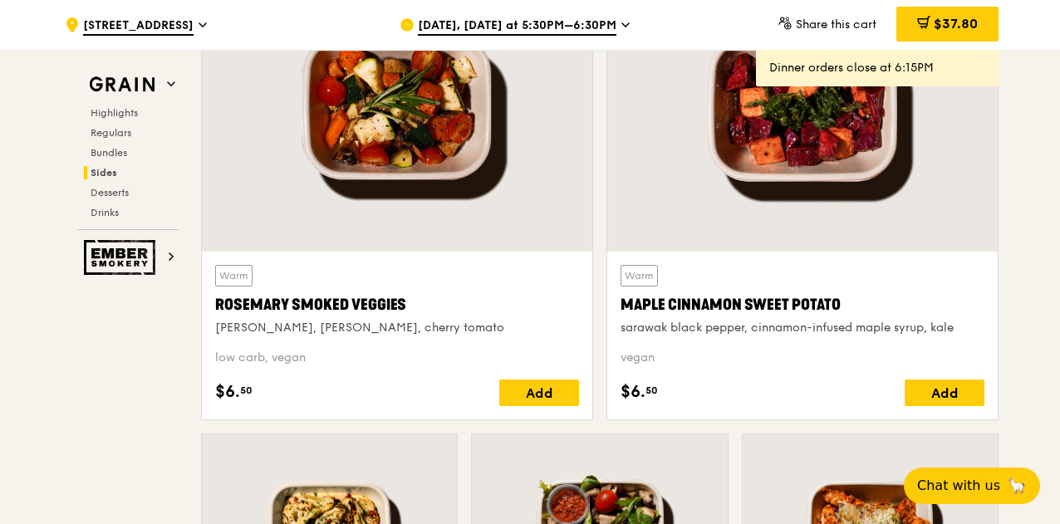
drag, startPoint x: 1058, startPoint y: 285, endPoint x: 1055, endPoint y: 188, distance: 97.2
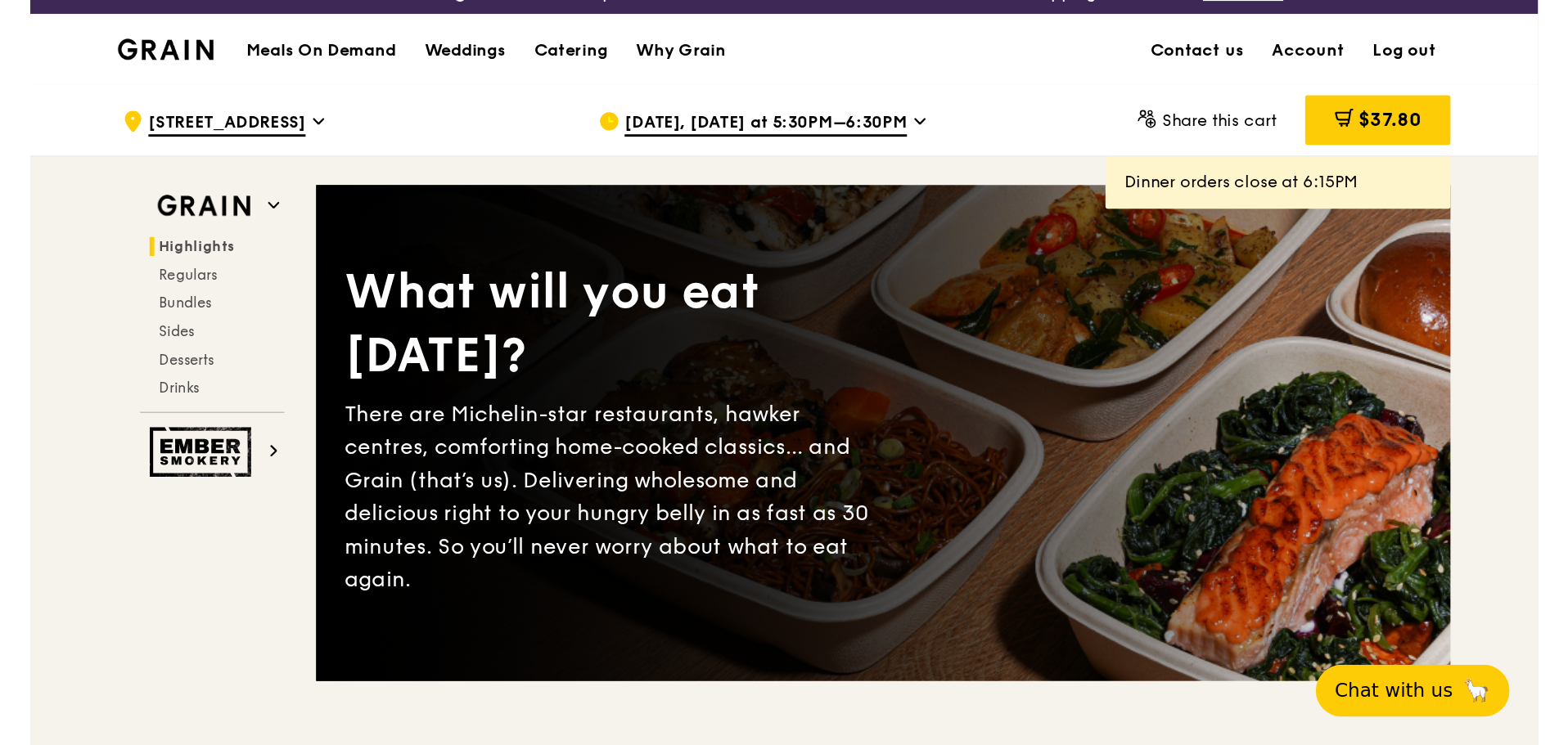
scroll to position [0, 0]
